Goal: Task Accomplishment & Management: Manage account settings

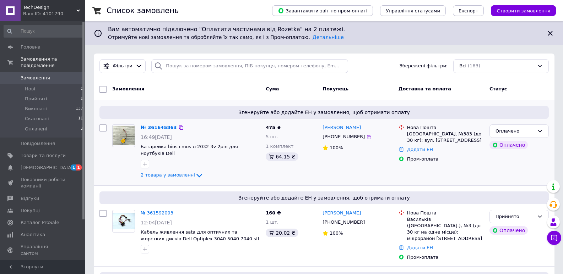
click at [195, 171] on icon at bounding box center [199, 175] width 9 height 9
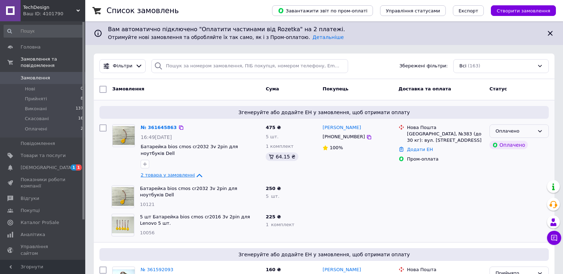
click at [538, 132] on icon at bounding box center [540, 131] width 6 height 6
click at [514, 147] on li "Прийнято" at bounding box center [518, 145] width 59 height 13
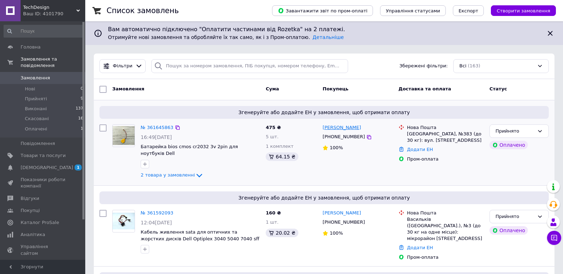
click at [335, 128] on link "[PERSON_NAME]" at bounding box center [341, 128] width 38 height 7
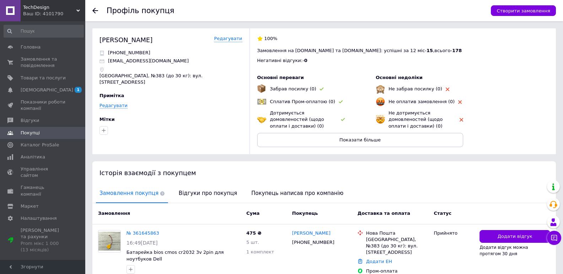
click at [93, 8] on icon at bounding box center [95, 11] width 6 height 6
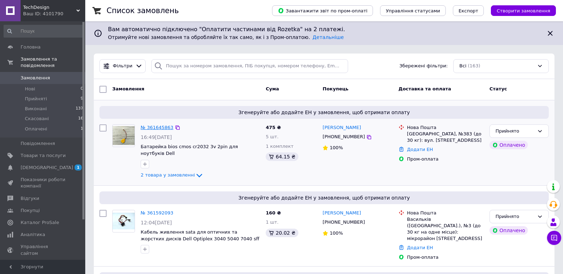
click at [147, 127] on link "№ 361645863" at bounding box center [157, 127] width 33 height 5
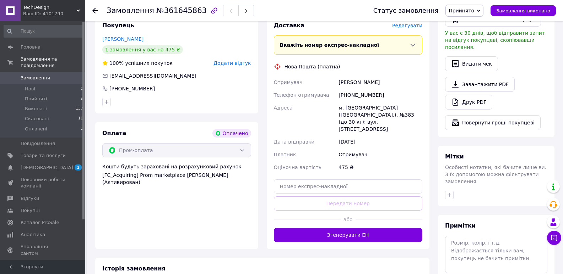
scroll to position [237, 0]
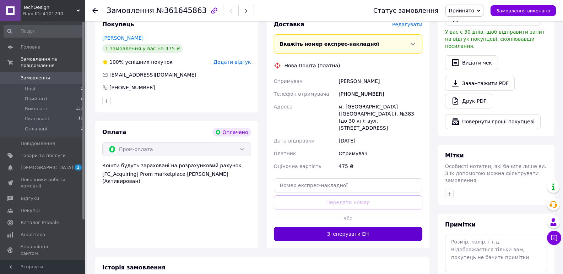
click at [344, 227] on button "Згенерувати ЕН" at bounding box center [348, 234] width 149 height 14
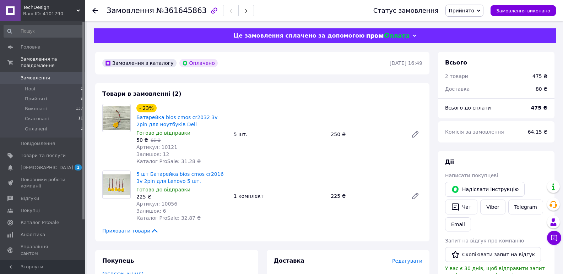
scroll to position [47, 0]
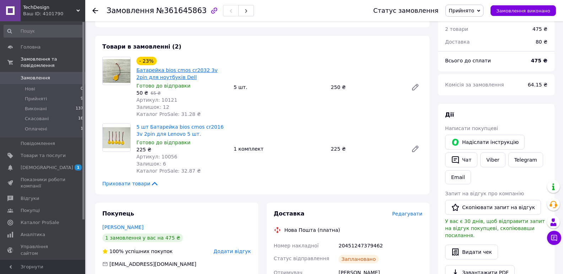
click at [188, 70] on link "Батарейка bios cmos cr2032 3v 2pin для ноутбуків Dell" at bounding box center [176, 73] width 81 height 13
click at [95, 9] on icon at bounding box center [95, 11] width 6 height 6
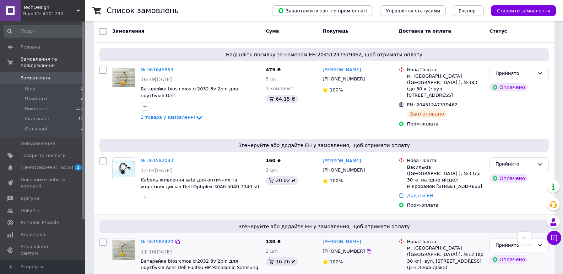
scroll to position [47, 0]
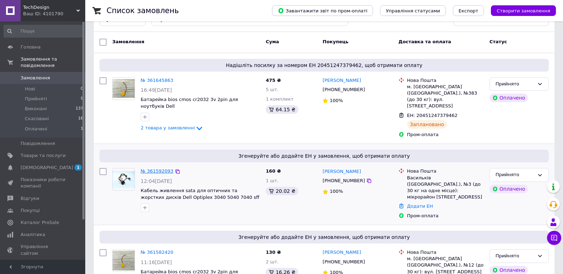
click at [143, 169] on link "№ 361592093" at bounding box center [157, 171] width 33 height 5
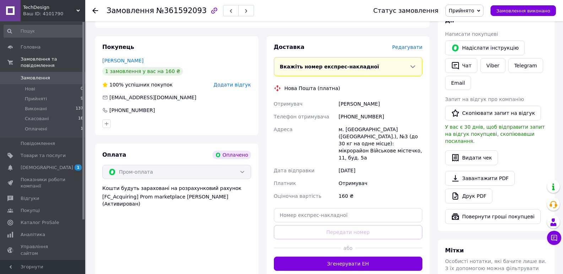
scroll to position [142, 0]
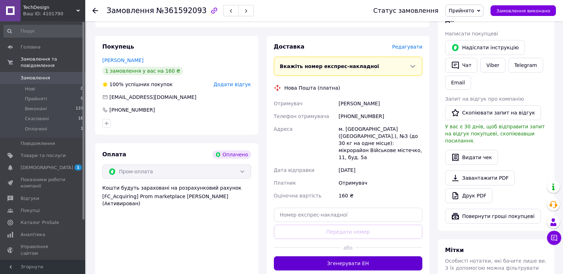
click at [365, 257] on button "Згенерувати ЕН" at bounding box center [348, 264] width 149 height 14
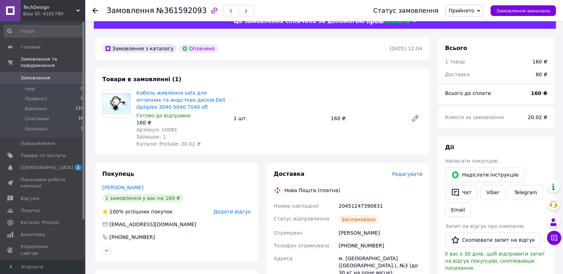
scroll to position [0, 0]
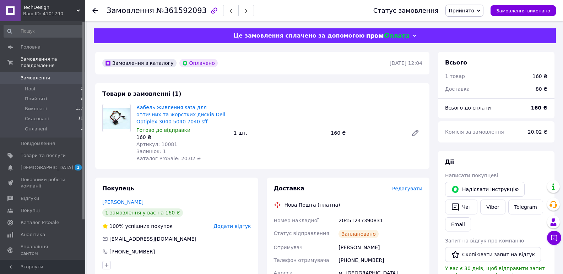
click at [93, 10] on use at bounding box center [95, 11] width 6 height 6
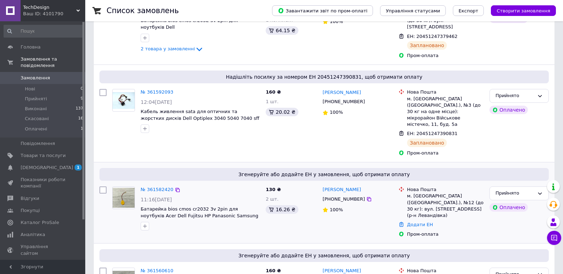
scroll to position [142, 0]
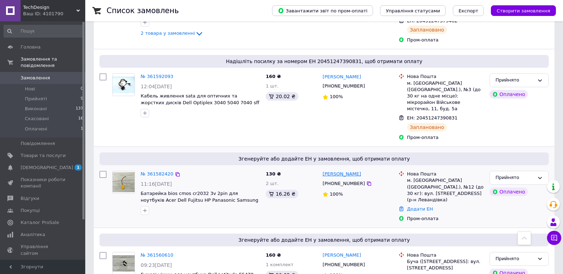
click at [335, 171] on link "[PERSON_NAME]" at bounding box center [341, 174] width 38 height 7
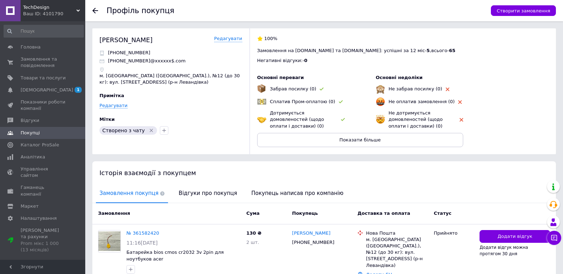
click at [96, 9] on icon at bounding box center [95, 11] width 6 height 6
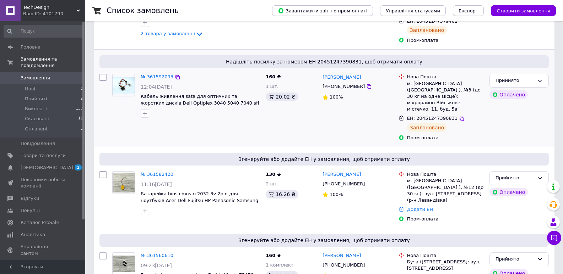
scroll to position [142, 0]
click at [145, 171] on link "№ 361582420" at bounding box center [157, 173] width 33 height 5
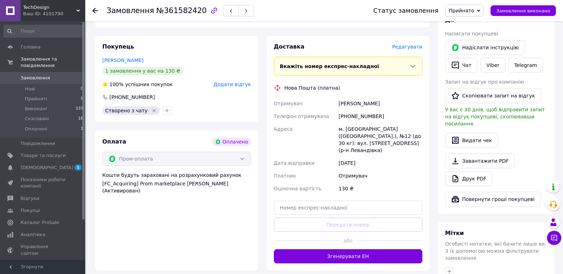
scroll to position [189, 0]
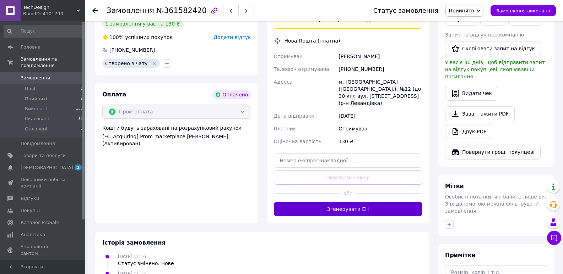
click at [372, 203] on button "Згенерувати ЕН" at bounding box center [348, 209] width 149 height 14
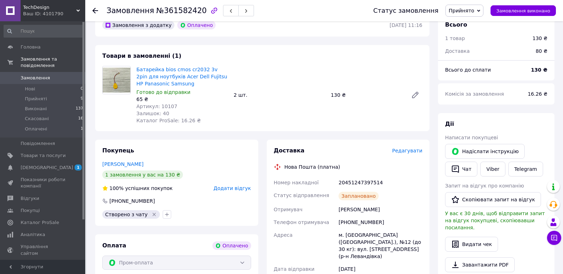
scroll to position [0, 0]
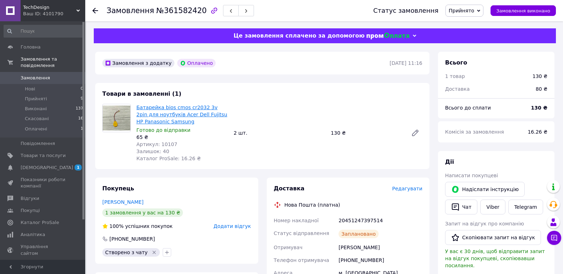
click at [164, 109] on link "Батарейка bios cmos cr2032 3v 2pin для ноутбуків Acer Dell Fujitsu HP Panasonic…" at bounding box center [181, 115] width 91 height 20
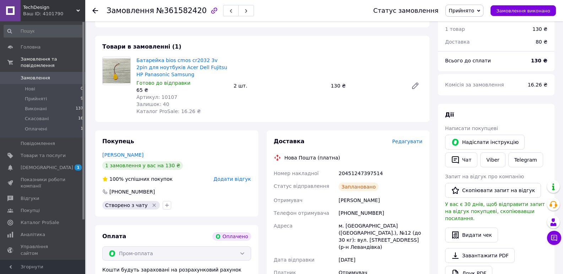
scroll to position [95, 0]
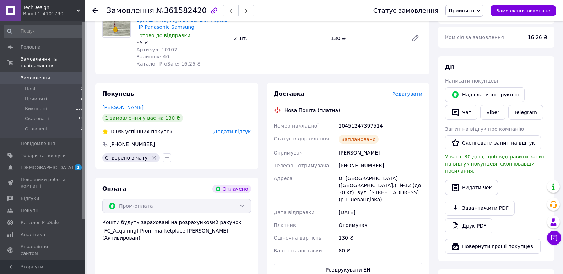
click at [95, 8] on icon at bounding box center [95, 11] width 6 height 6
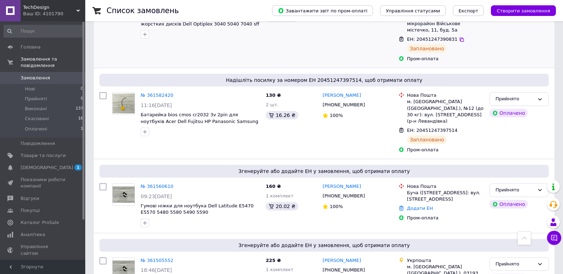
scroll to position [237, 0]
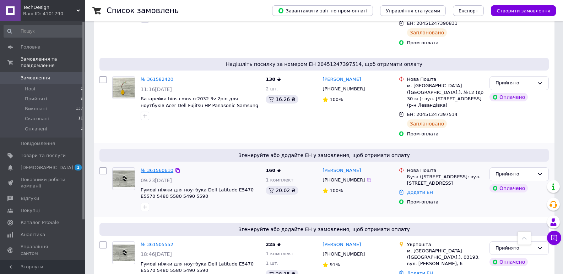
click at [153, 168] on link "№ 361560610" at bounding box center [157, 170] width 33 height 5
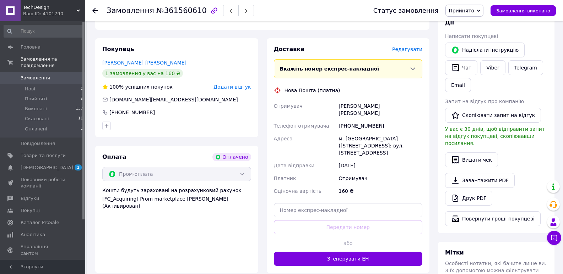
scroll to position [189, 0]
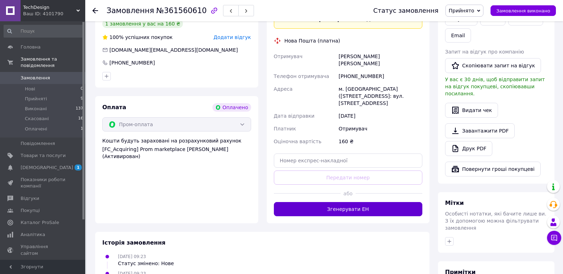
click at [330, 202] on button "Згенерувати ЕН" at bounding box center [348, 209] width 149 height 14
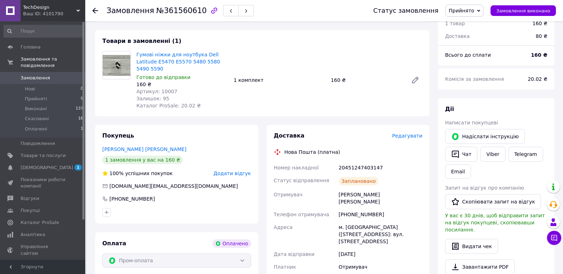
scroll to position [47, 0]
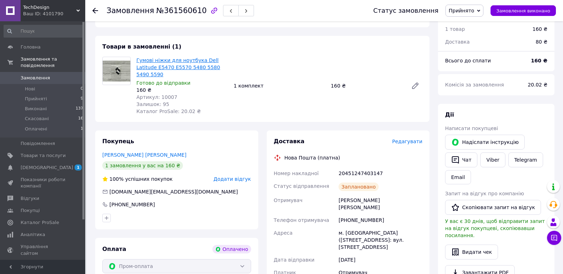
click at [185, 68] on link "Гумові ніжки для ноутбука Dell Latitude E5470 E5570 5480 5580 5490 5590" at bounding box center [178, 67] width 84 height 20
click at [94, 11] on icon at bounding box center [95, 11] width 6 height 6
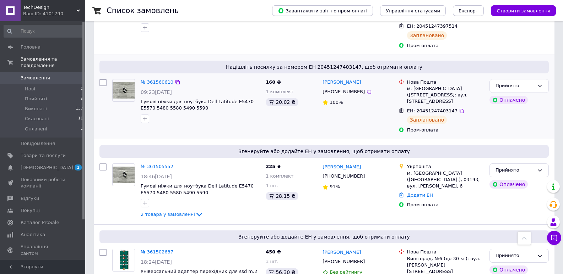
scroll to position [331, 0]
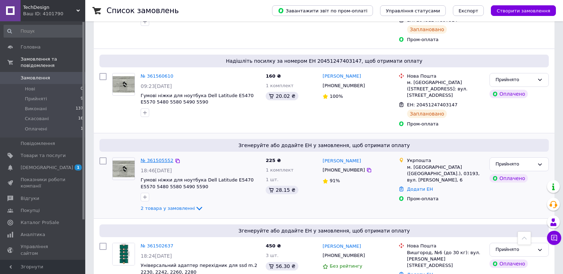
click at [158, 158] on link "№ 361505552" at bounding box center [157, 160] width 33 height 5
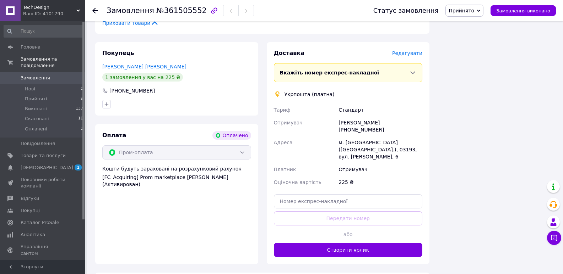
scroll to position [284, 0]
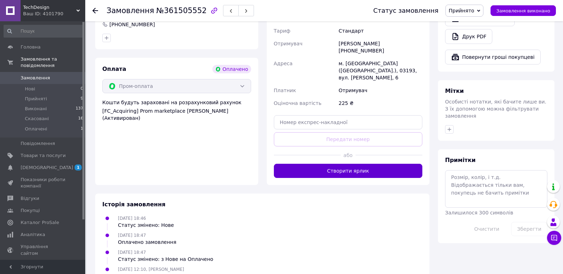
click at [365, 164] on button "Створити ярлик" at bounding box center [348, 171] width 149 height 14
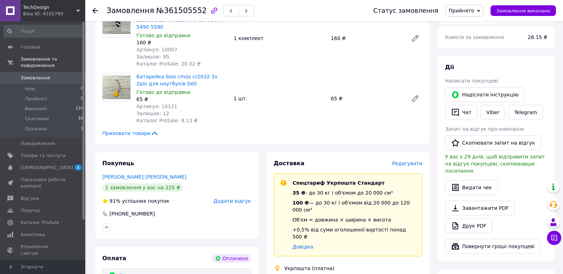
scroll to position [142, 0]
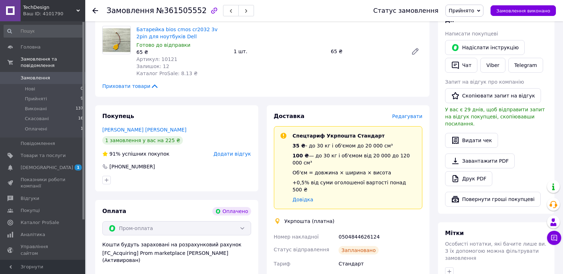
click at [96, 10] on icon at bounding box center [95, 11] width 6 height 6
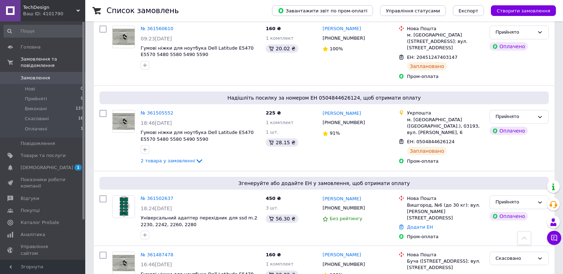
scroll to position [426, 0]
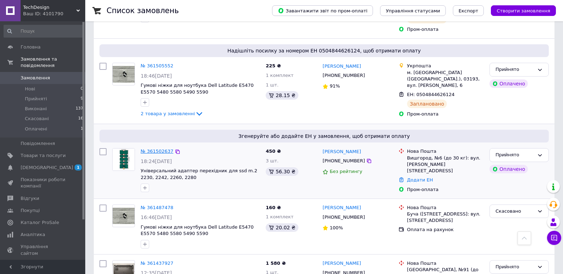
click at [152, 149] on link "№ 361502637" at bounding box center [157, 151] width 33 height 5
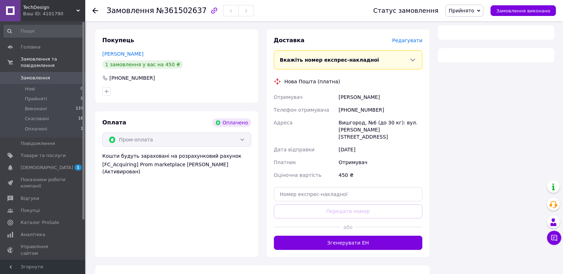
scroll to position [248, 0]
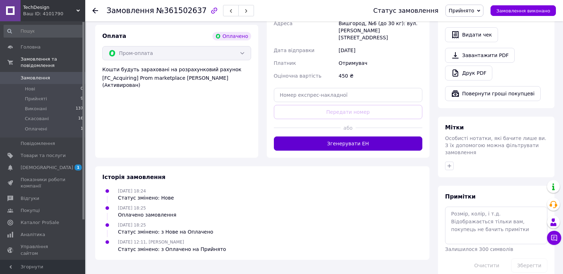
click at [386, 137] on button "Згенерувати ЕН" at bounding box center [348, 144] width 149 height 14
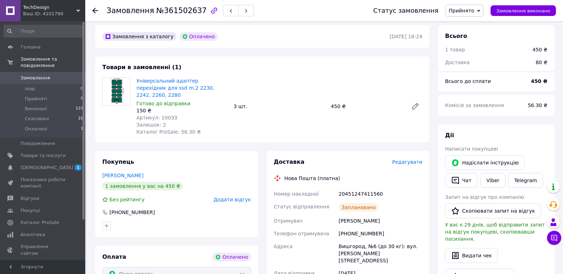
scroll to position [11, 0]
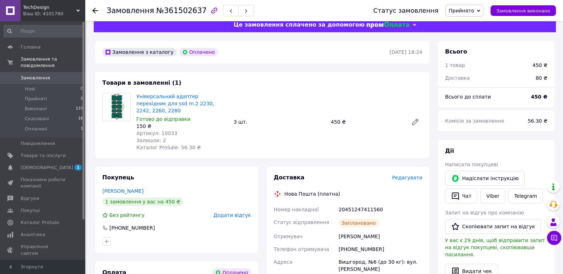
click at [92, 11] on icon at bounding box center [95, 11] width 6 height 6
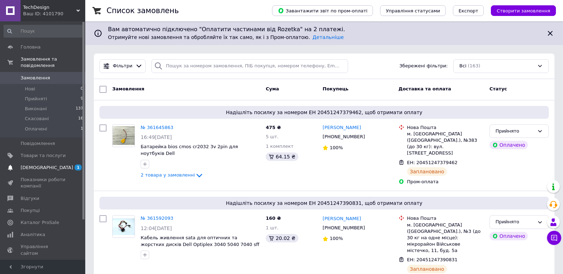
click at [45, 165] on span "[DEMOGRAPHIC_DATA]" at bounding box center [47, 168] width 53 height 6
